Goal: Task Accomplishment & Management: Use online tool/utility

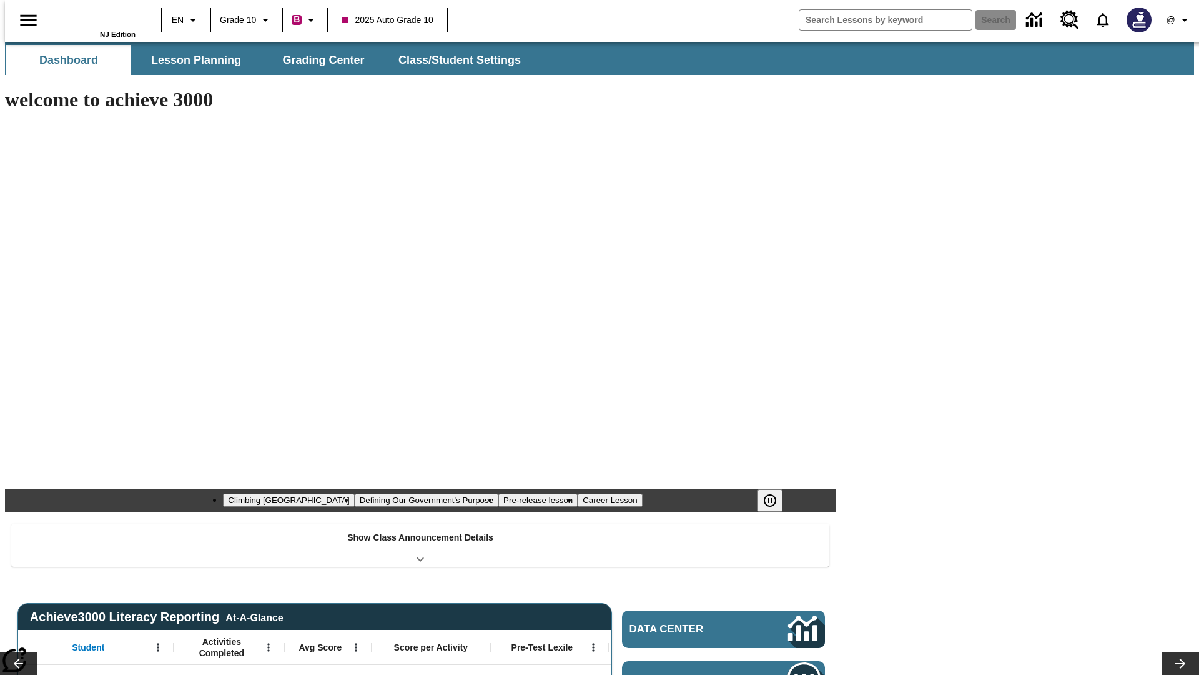
type input "-1"
click at [319, 60] on button "Grading Center" at bounding box center [323, 60] width 125 height 30
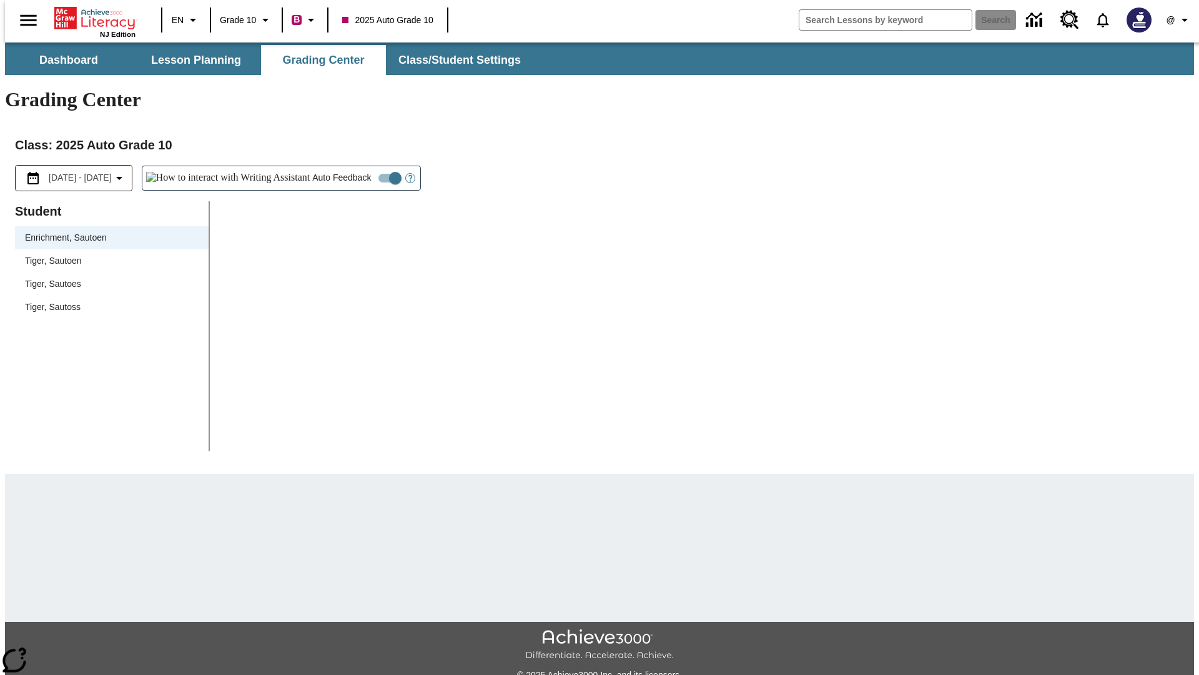
click at [107, 254] on span "Tiger, Sautoen" at bounding box center [112, 260] width 174 height 13
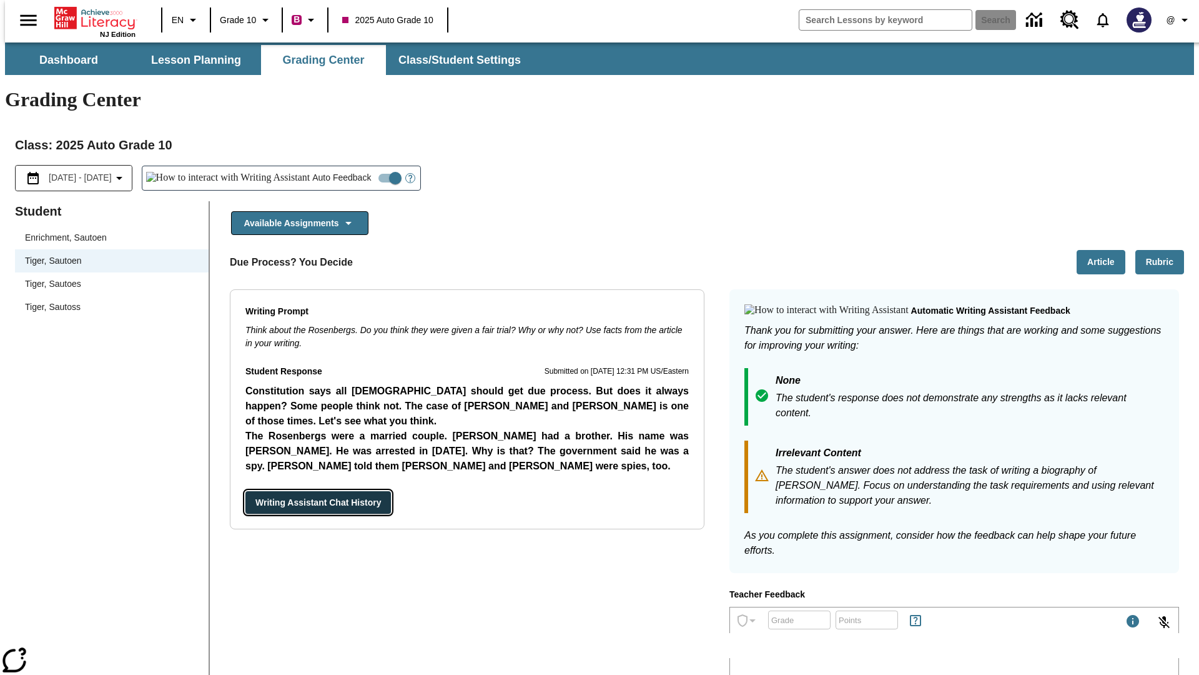
click at [245, 491] on button "Writing Assistant Chat History" at bounding box center [318, 502] width 146 height 23
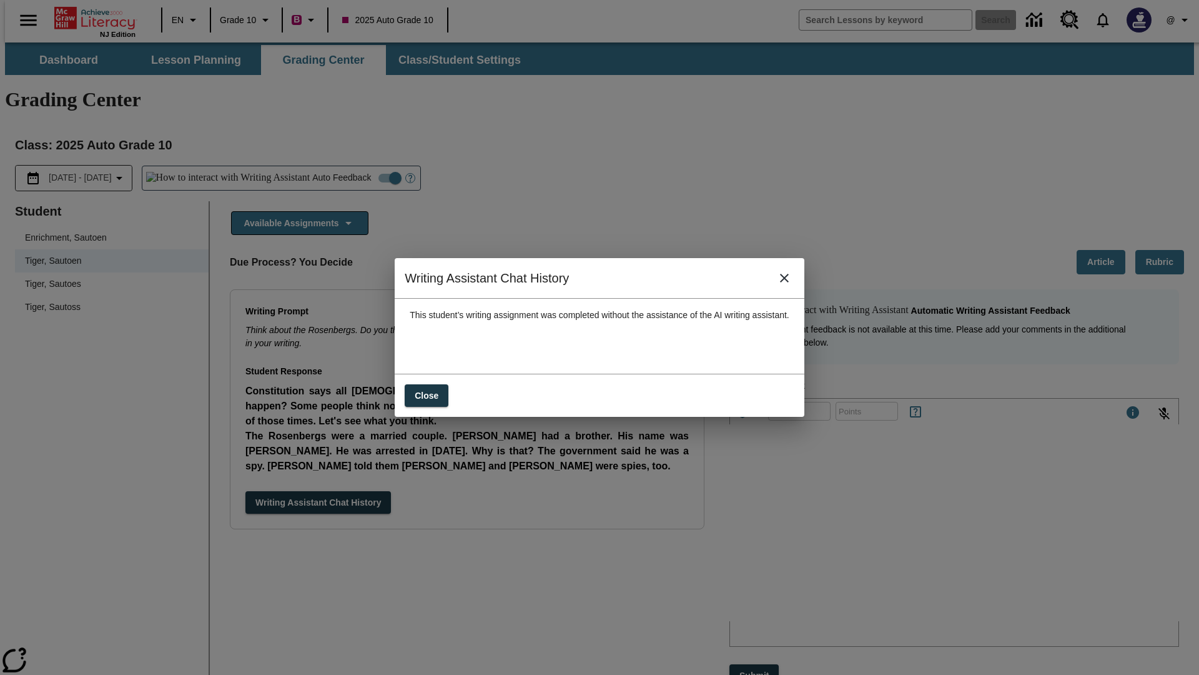
click at [789, 282] on icon "close" at bounding box center [784, 278] width 9 height 9
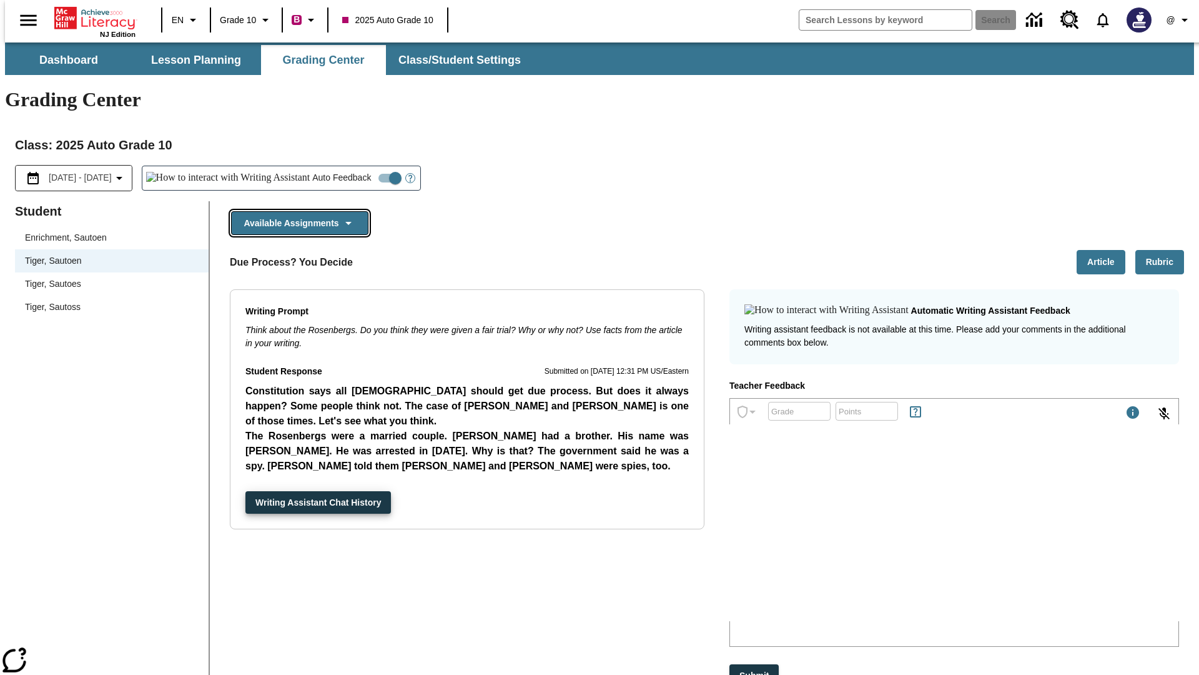
click at [296, 211] on button "Available Assignments" at bounding box center [299, 223] width 137 height 24
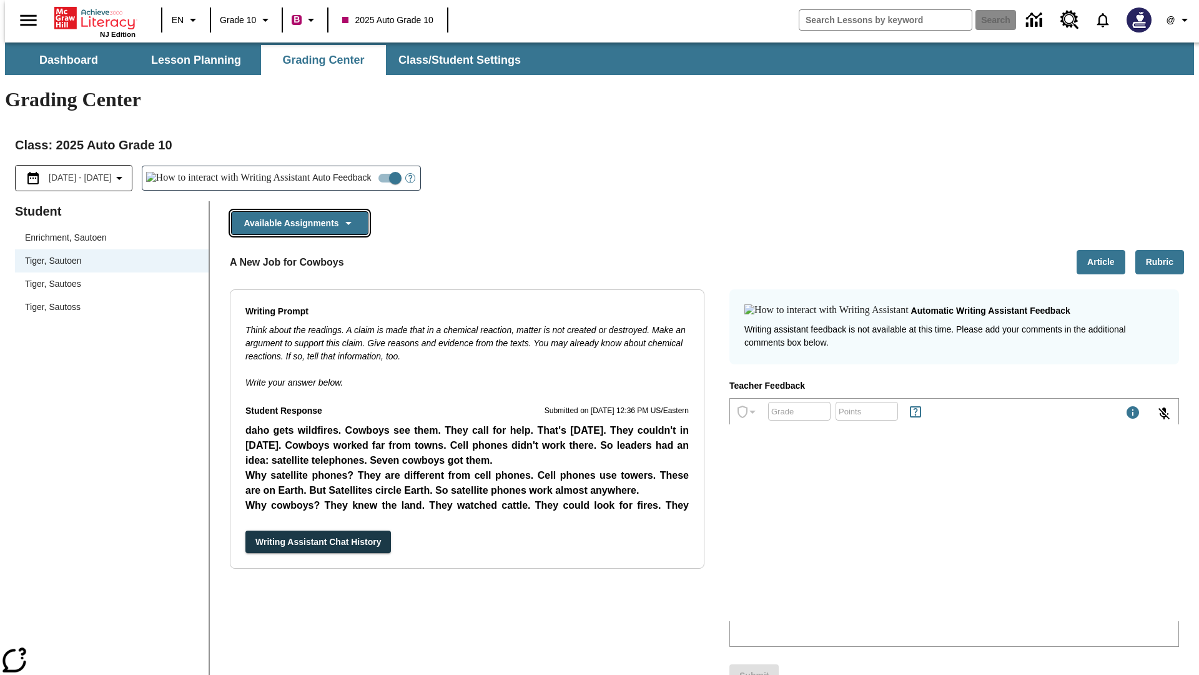
scroll to position [622, 0]
click at [245, 530] on button "Writing Assistant Chat History" at bounding box center [318, 541] width 146 height 23
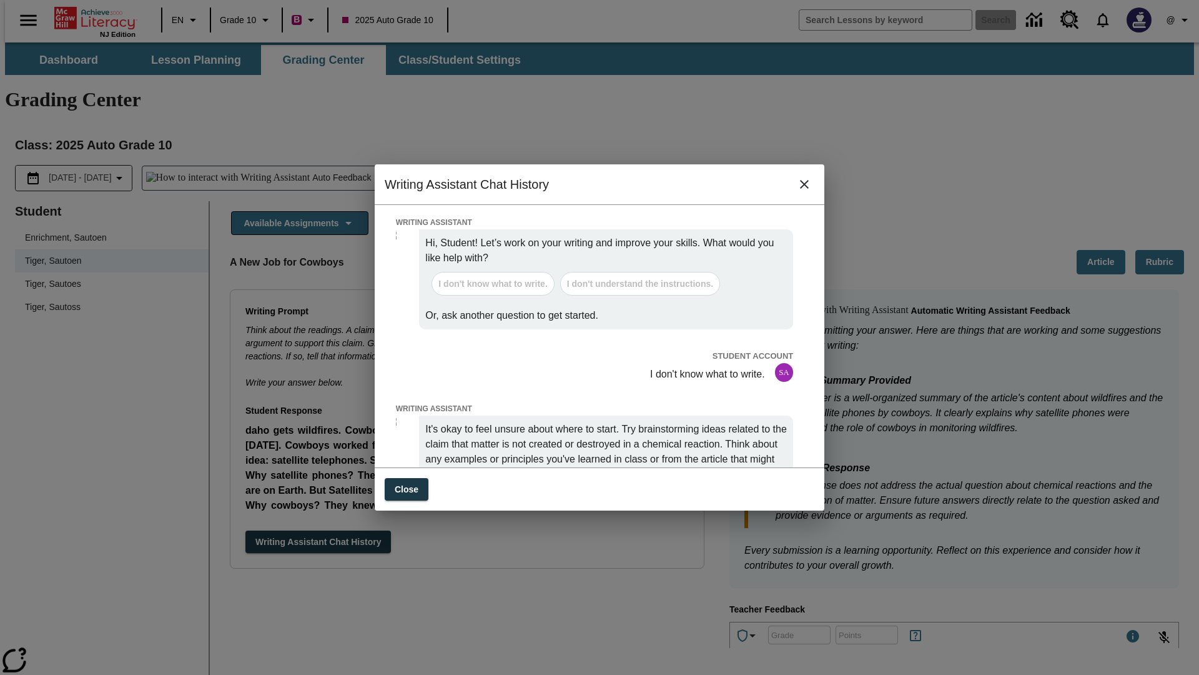
scroll to position [0, 0]
click at [805, 189] on icon "close" at bounding box center [804, 184] width 9 height 9
